Goal: Information Seeking & Learning: Learn about a topic

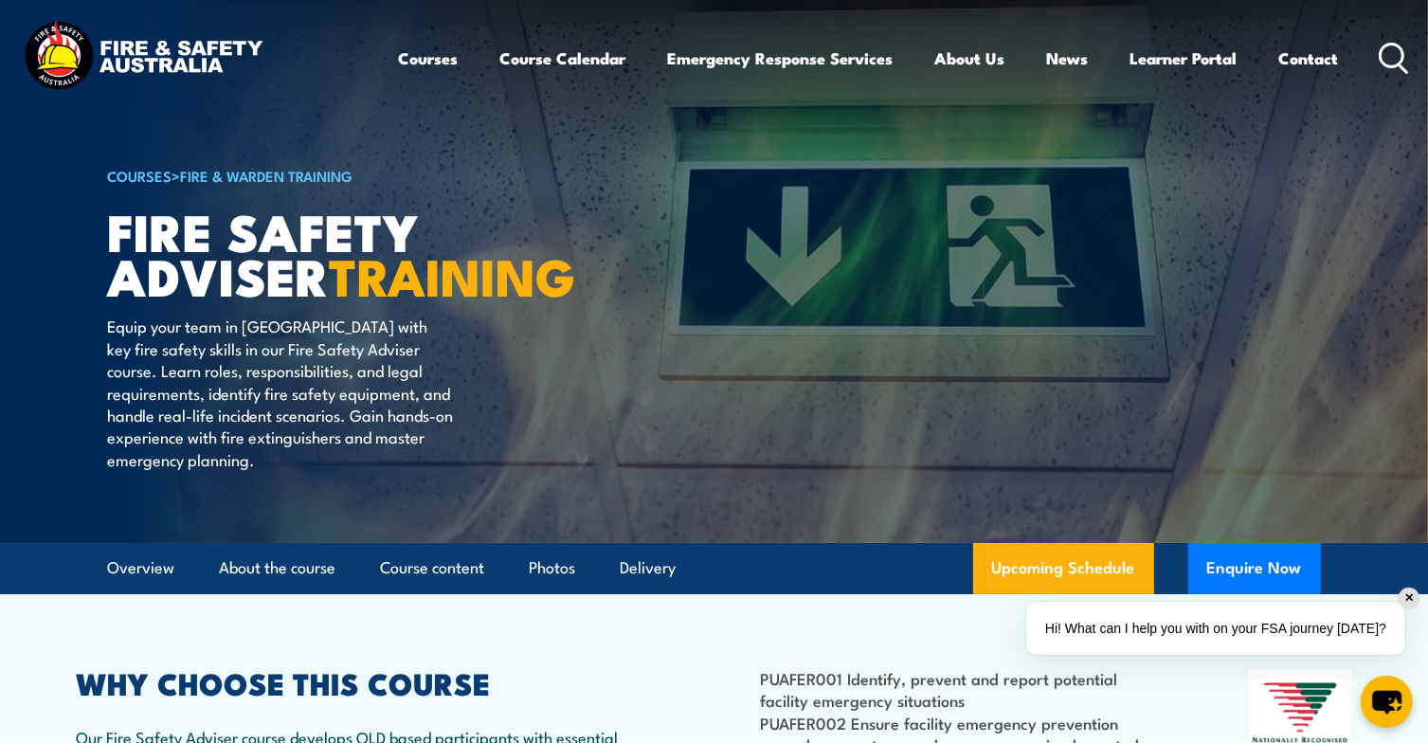
click at [1409, 598] on div "✕" at bounding box center [1409, 598] width 21 height 21
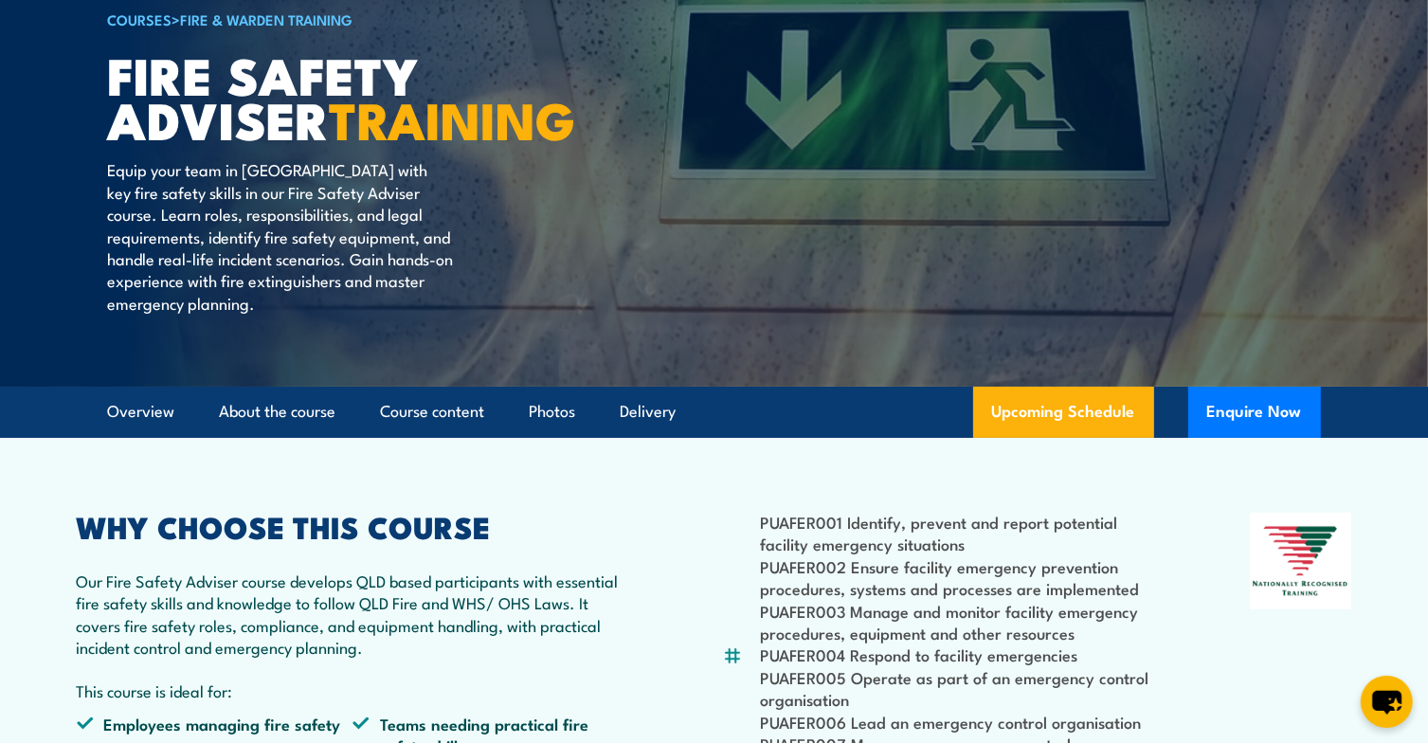
scroll to position [190, 0]
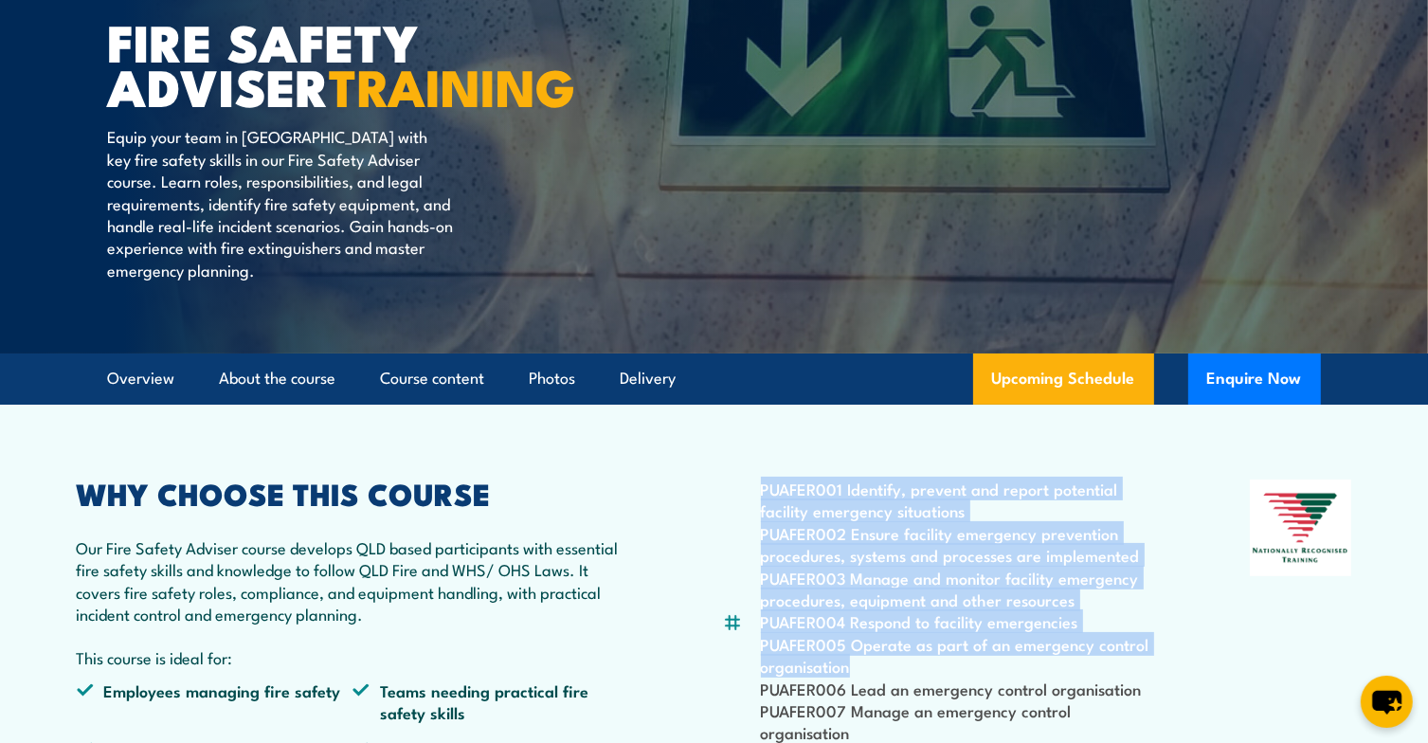
drag, startPoint x: 761, startPoint y: 528, endPoint x: 855, endPoint y: 707, distance: 202.2
click at [855, 707] on ul "PUAFER001 Identify, prevent and report potential facility emergency situations …" at bounding box center [959, 622] width 397 height 288
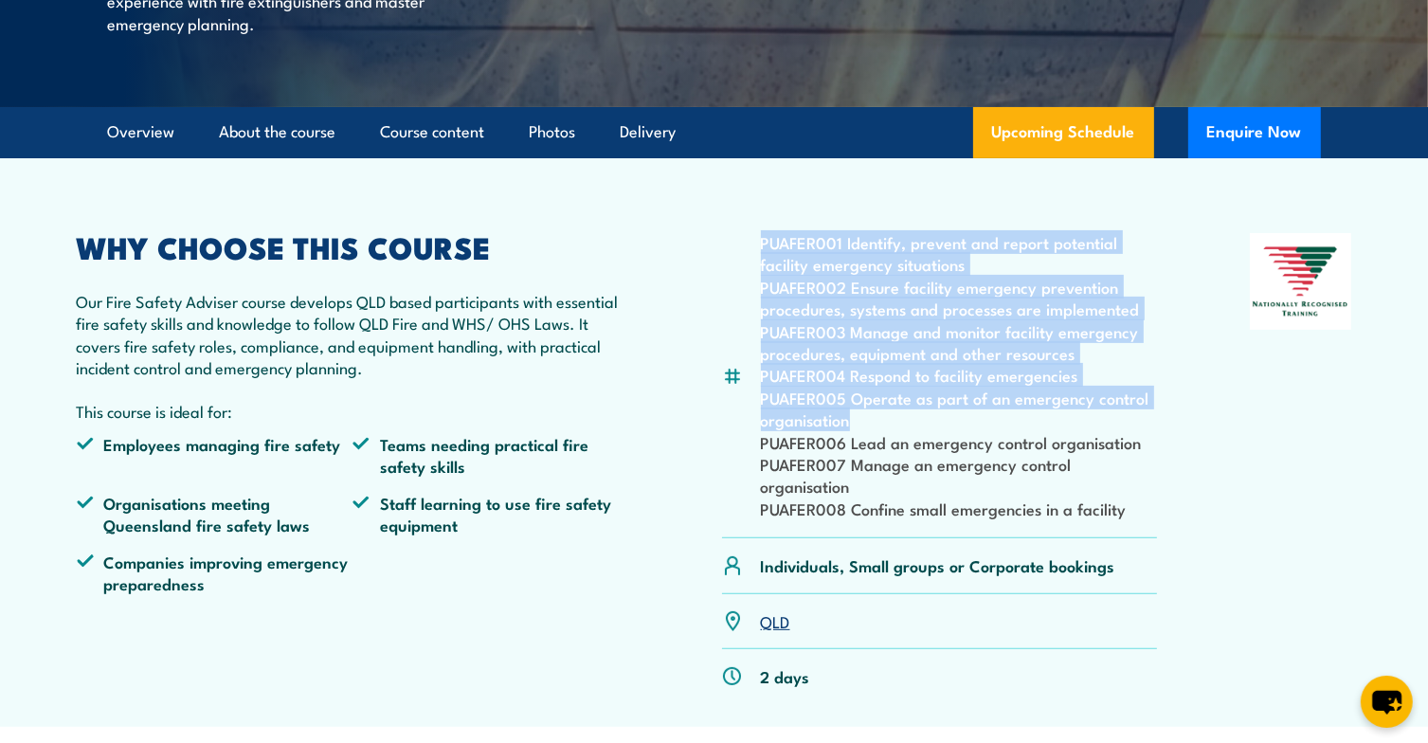
scroll to position [474, 0]
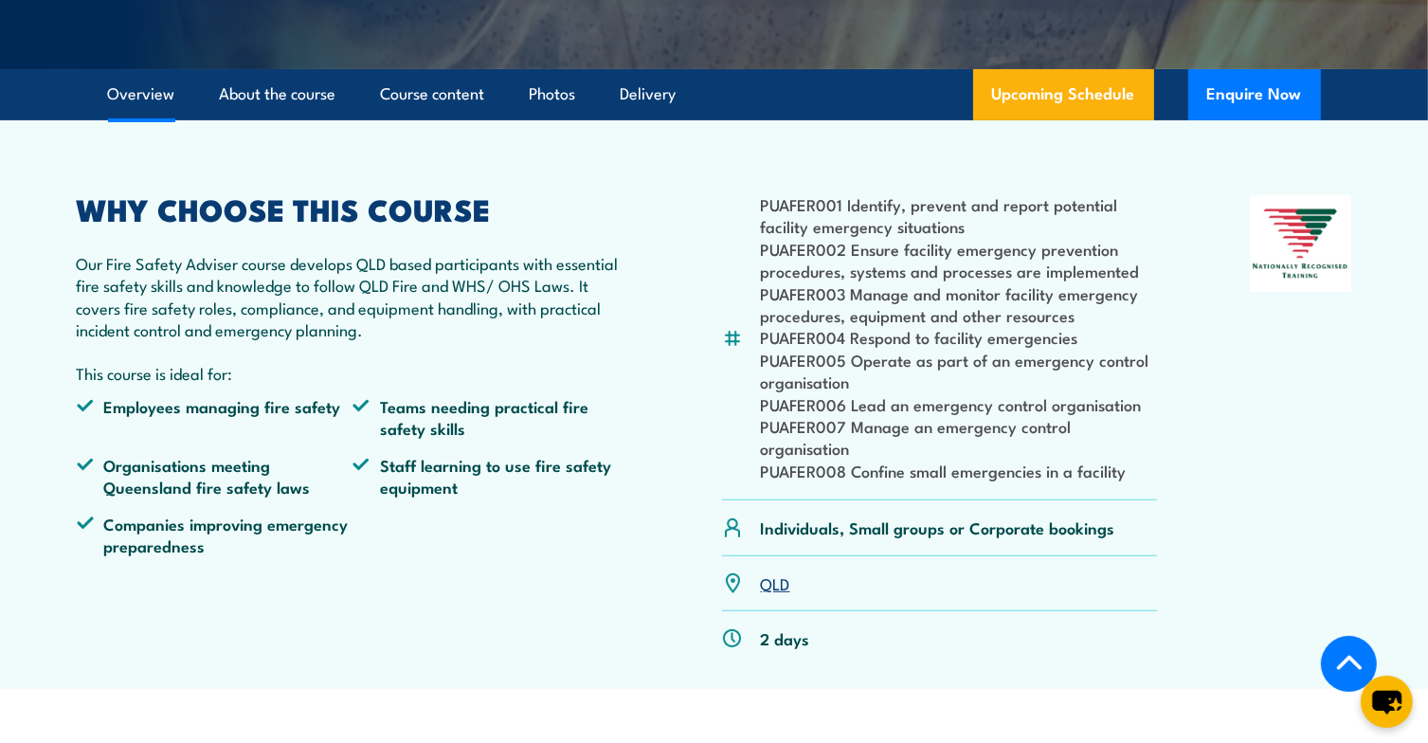
click at [844, 415] on li "PUAFER006 Lead an emergency control organisation" at bounding box center [959, 404] width 397 height 22
drag, startPoint x: 763, startPoint y: 439, endPoint x: 1143, endPoint y: 447, distance: 380.1
click at [1143, 415] on li "PUAFER006 Lead an emergency control organisation" at bounding box center [959, 404] width 397 height 22
drag, startPoint x: 848, startPoint y: 492, endPoint x: 745, endPoint y: 465, distance: 106.7
click at [745, 465] on div "PUAFER001 Identify, prevent and report potential facility emergency situations …" at bounding box center [940, 347] width 436 height 305
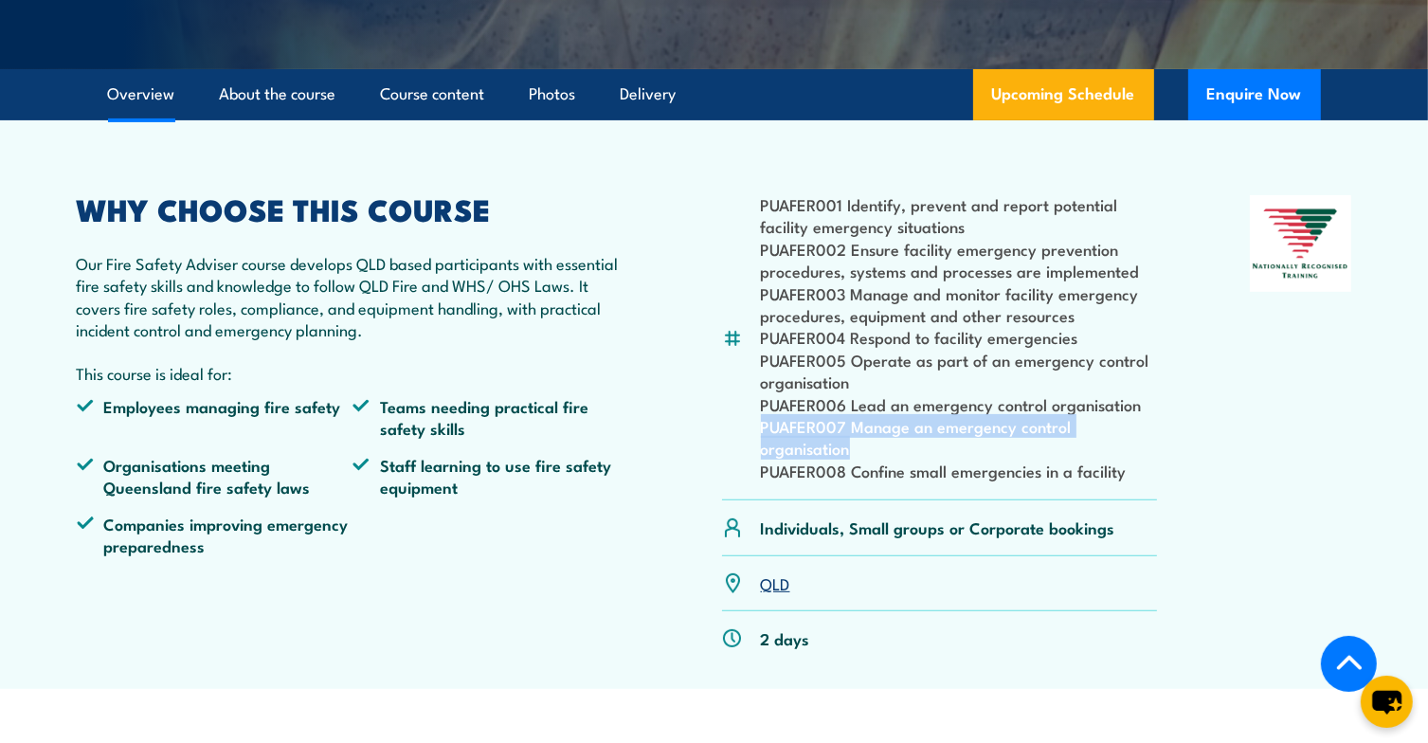
scroll to position [379, 0]
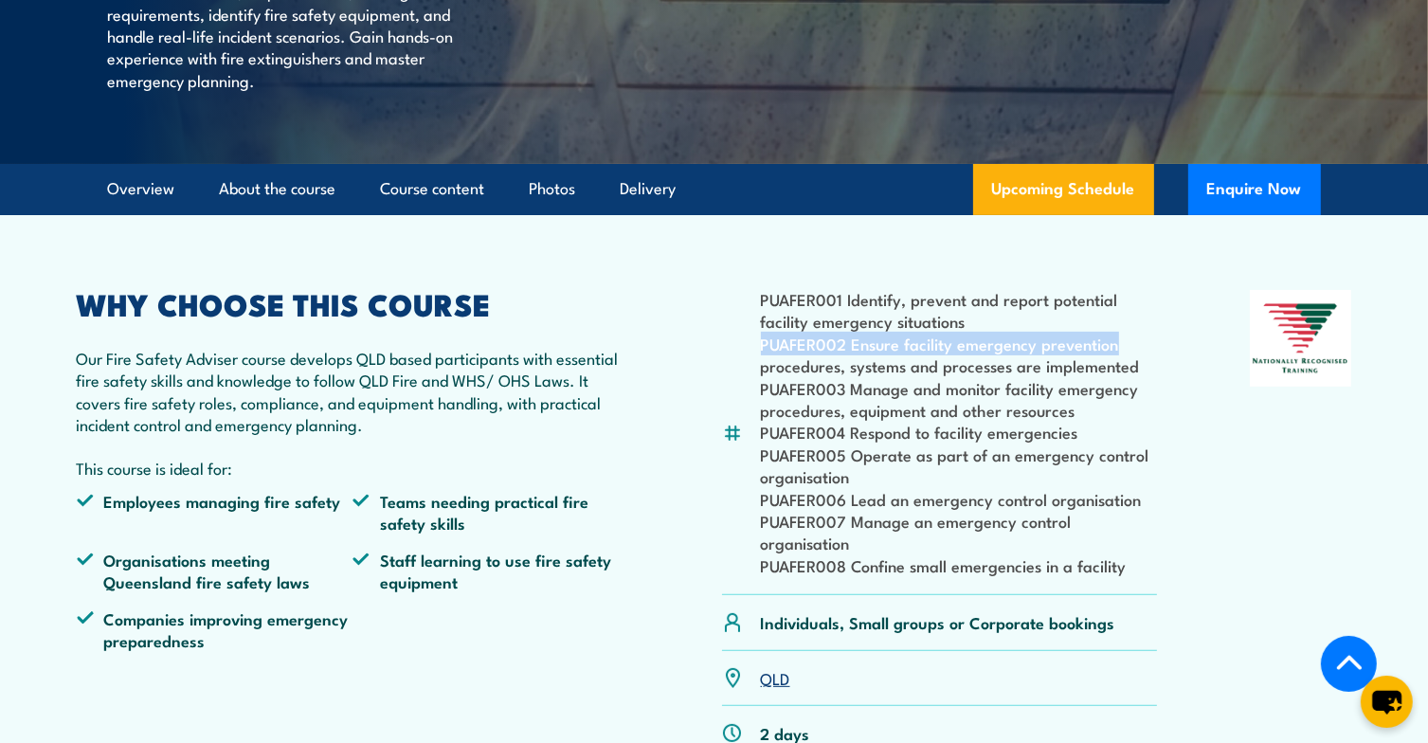
drag, startPoint x: 761, startPoint y: 378, endPoint x: 1115, endPoint y: 383, distance: 354.5
click at [1115, 377] on li "PUAFER002 Ensure facility emergency prevention procedures, systems and processe…" at bounding box center [959, 355] width 397 height 45
click at [953, 420] on li "PUAFER003 Manage and monitor facility emergency procedures, equipment and other…" at bounding box center [959, 399] width 397 height 45
click at [1385, 703] on icon "chat-button" at bounding box center [1386, 703] width 31 height 26
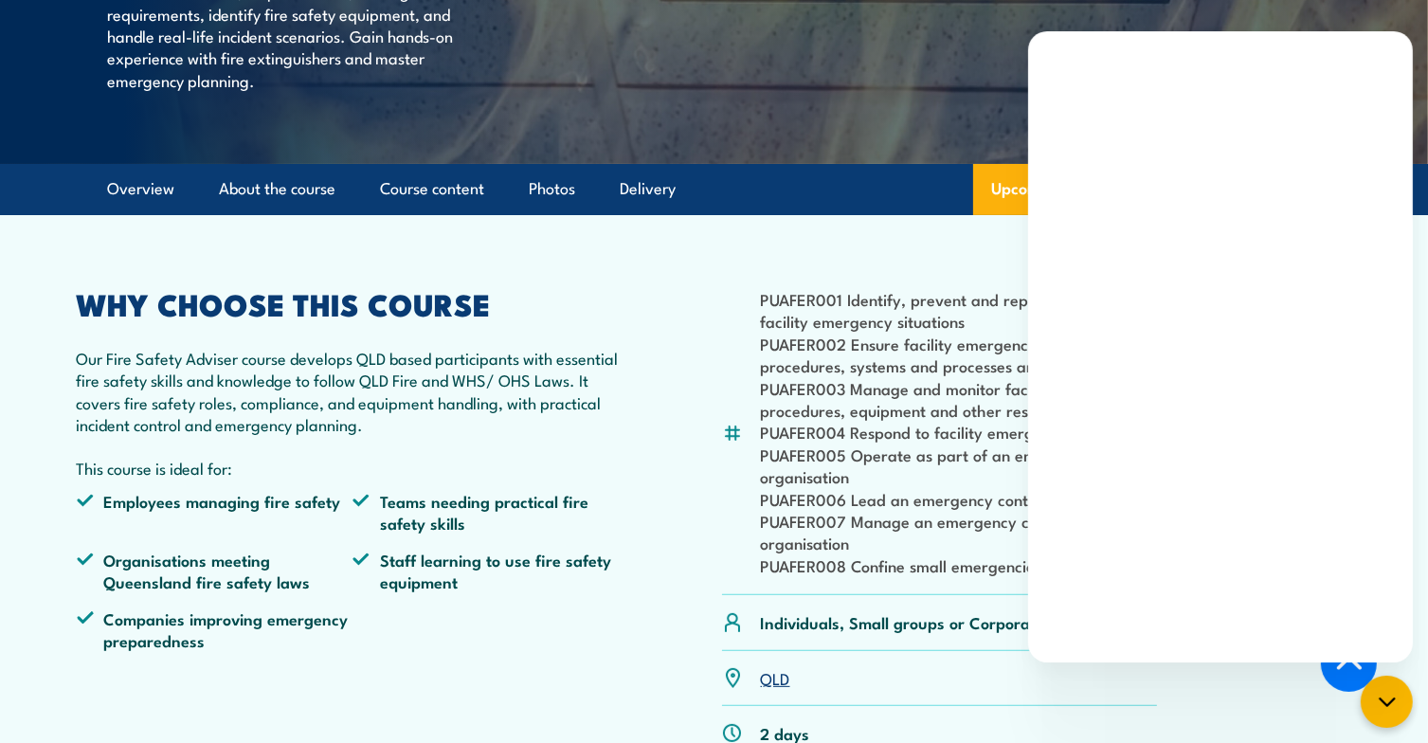
click at [705, 390] on div "PUAFER001 Identify, prevent and report potential facility emergency situations …" at bounding box center [715, 525] width 1276 height 471
